Goal: Task Accomplishment & Management: Manage account settings

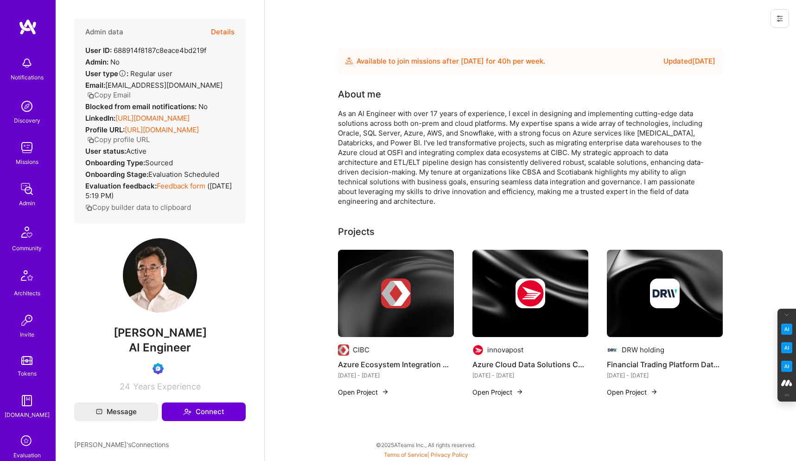
click at [779, 13] on button at bounding box center [780, 18] width 19 height 19
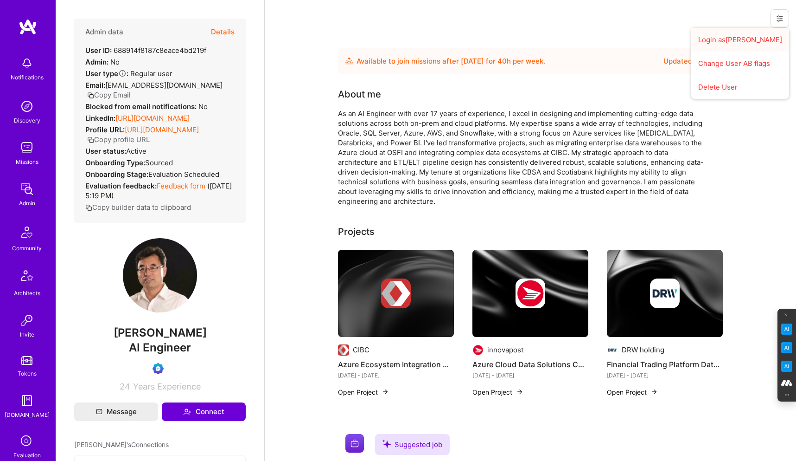
click at [747, 38] on button "Login as Frank" at bounding box center [741, 40] width 98 height 24
